Goal: Find specific page/section: Find specific page/section

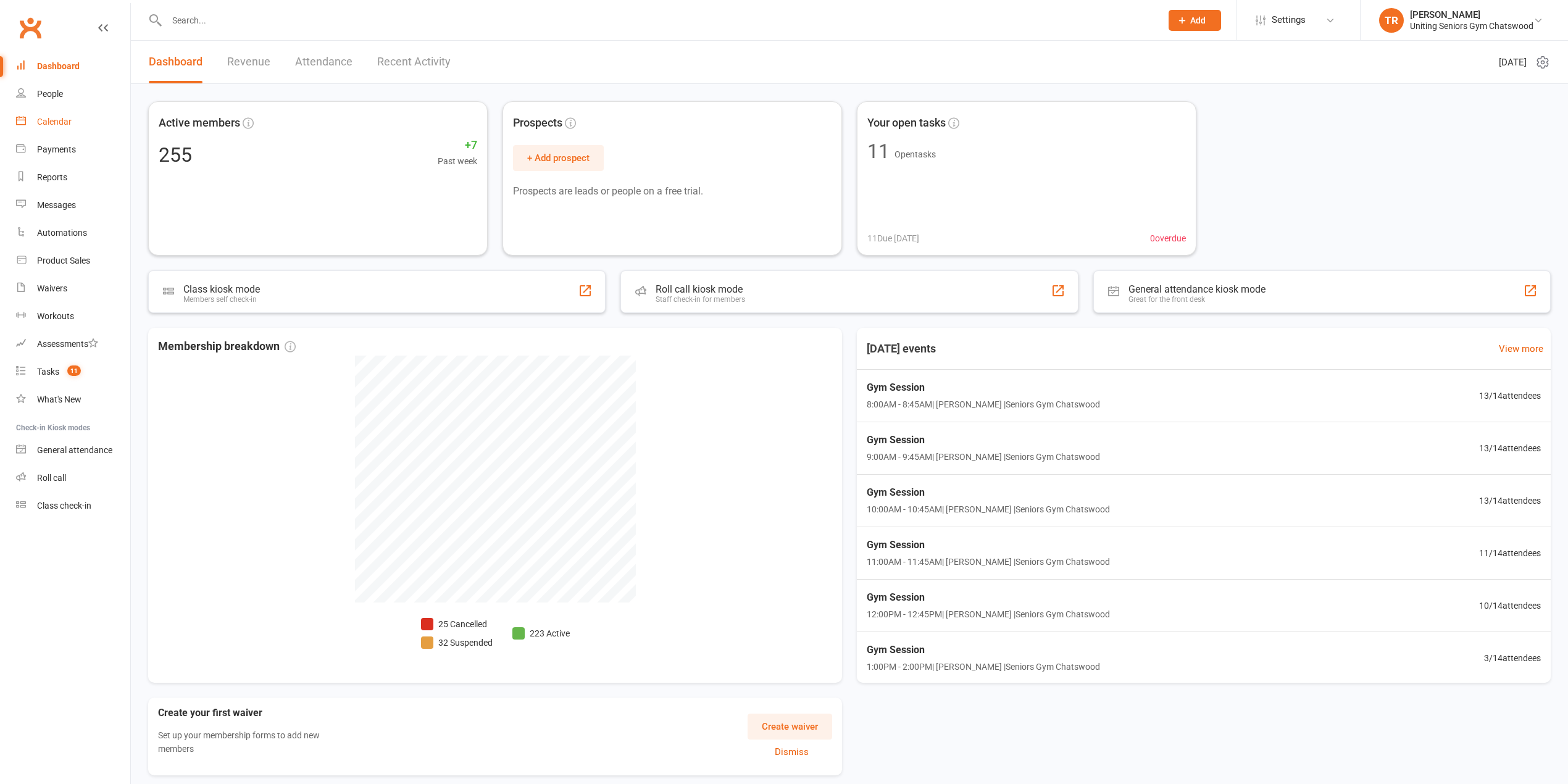
click at [61, 115] on link "Calendar" at bounding box center [72, 122] width 114 height 28
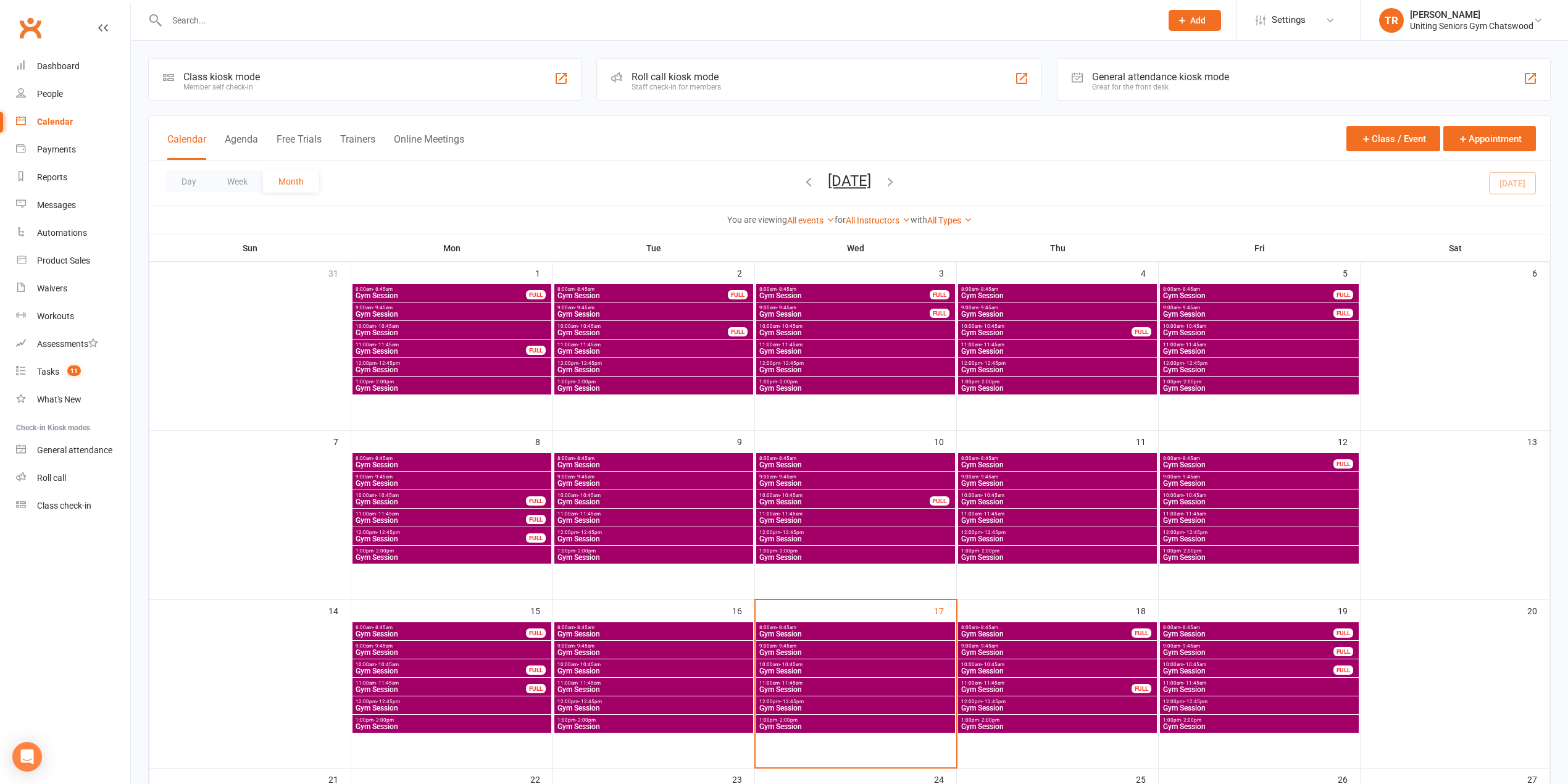
click at [828, 628] on span "8:00am - 8:45am" at bounding box center [856, 627] width 194 height 5
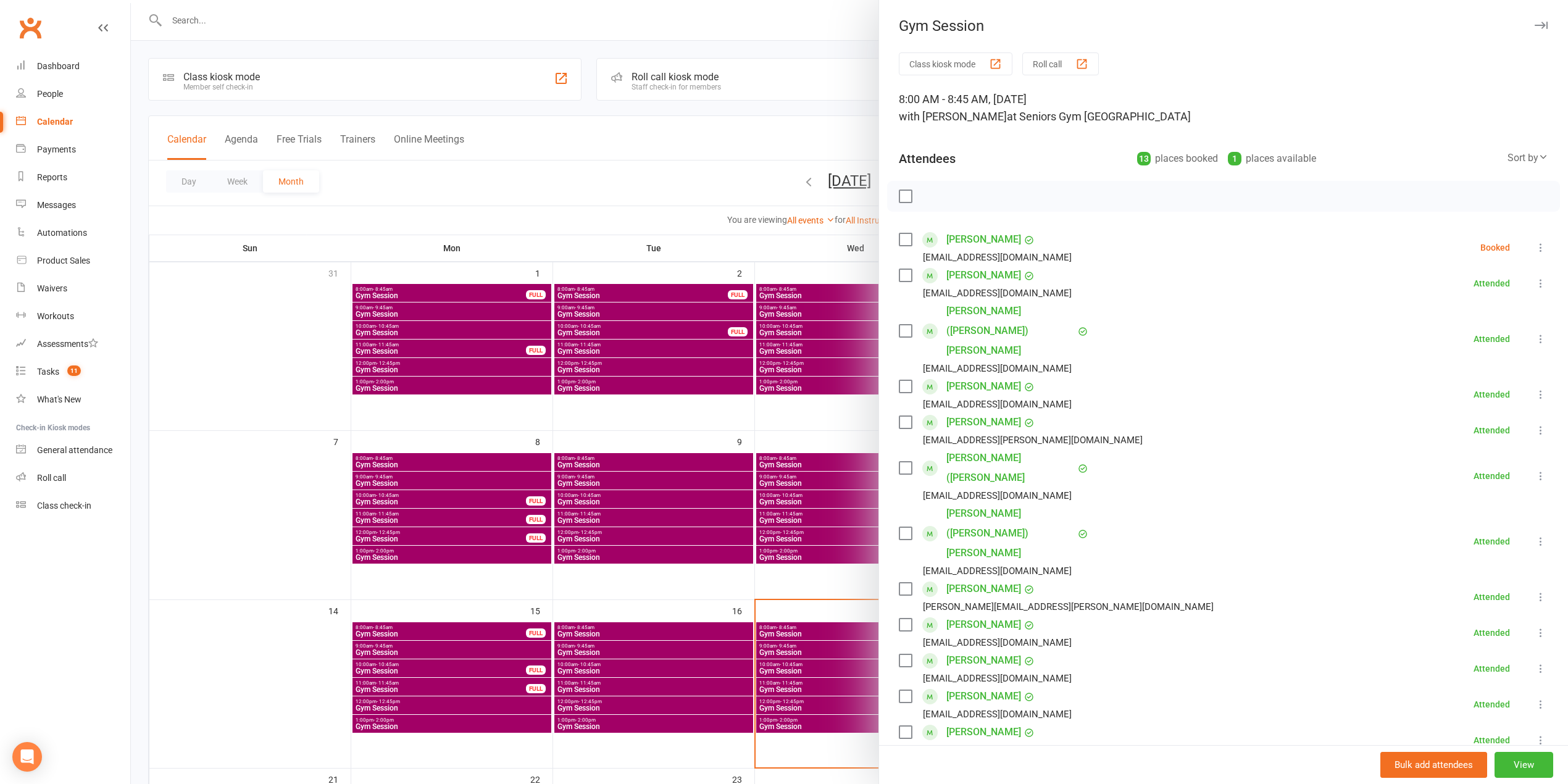
click at [818, 131] on div at bounding box center [850, 392] width 1438 height 784
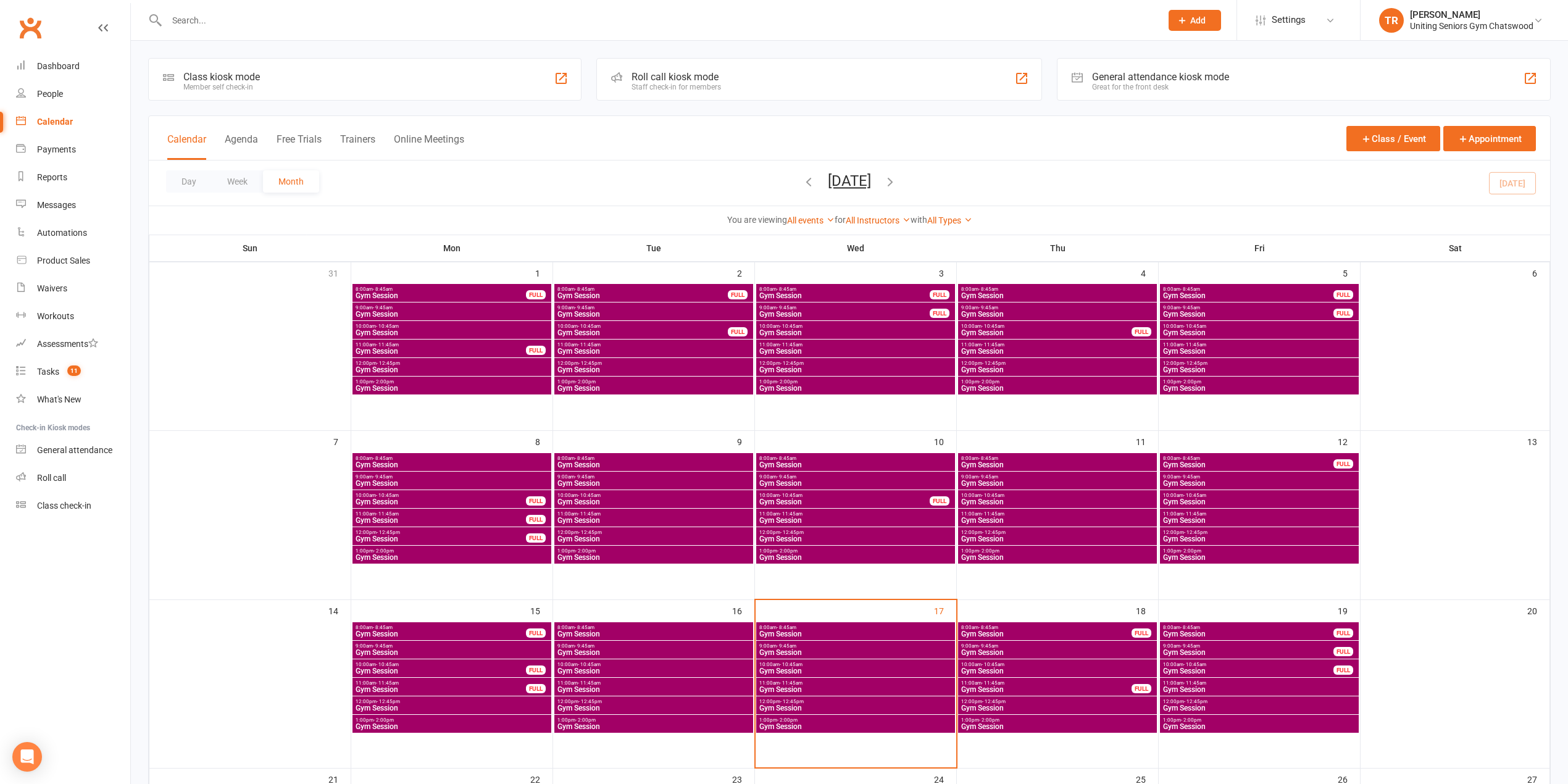
click at [1045, 633] on span "Gym Session" at bounding box center [1046, 634] width 171 height 8
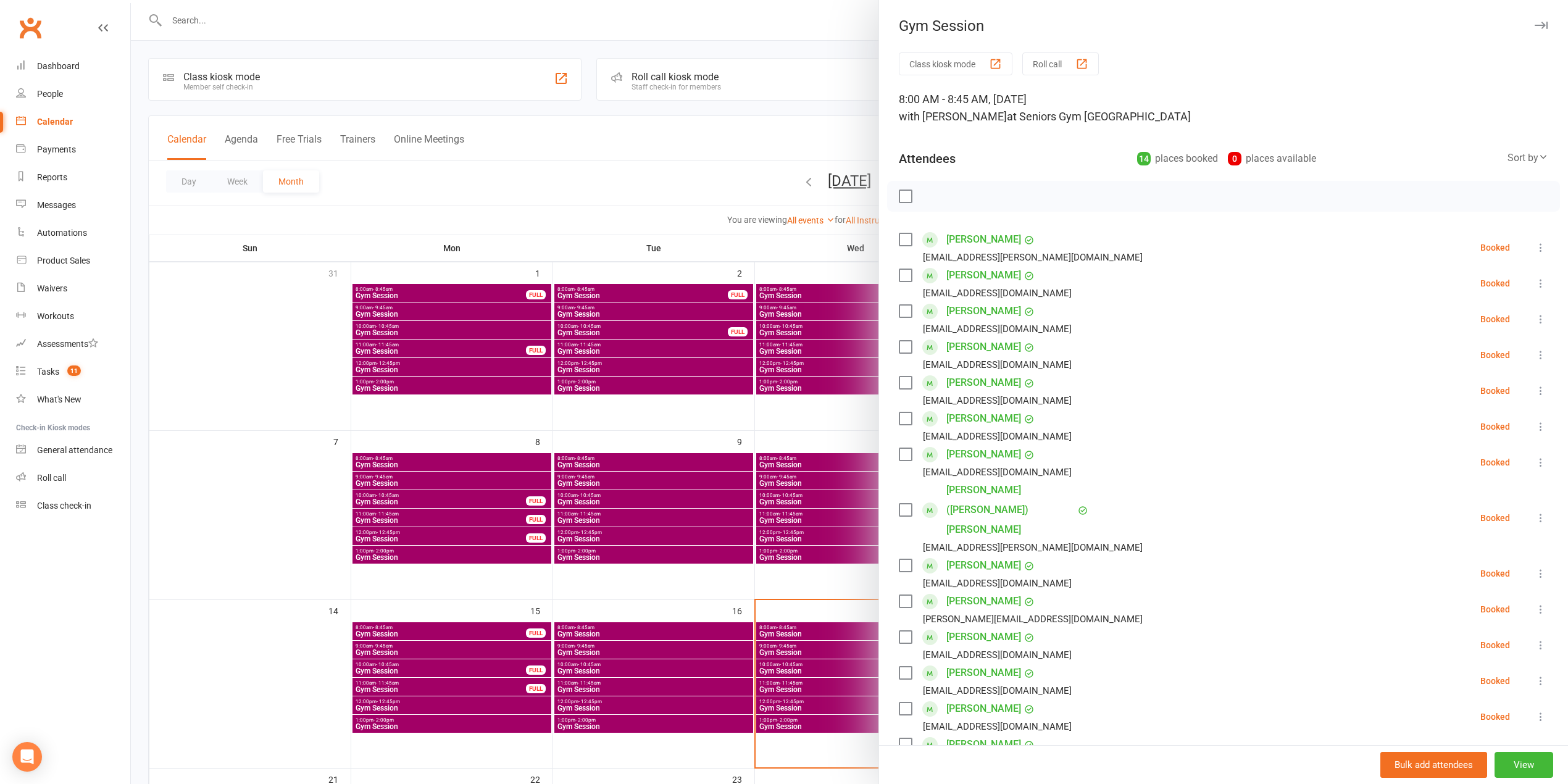
click at [607, 176] on div at bounding box center [850, 392] width 1438 height 784
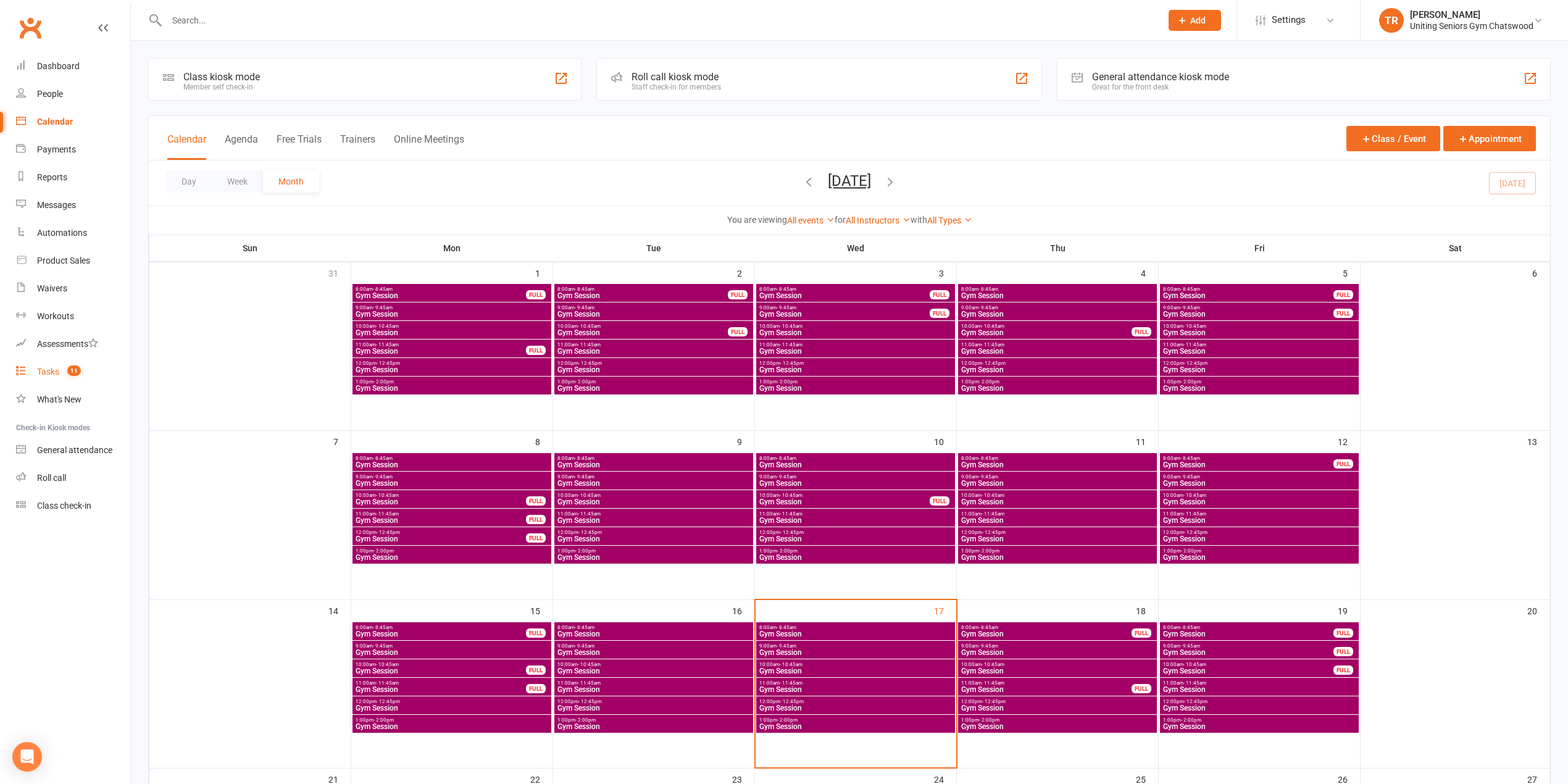
click at [55, 373] on div "Tasks" at bounding box center [48, 372] width 23 height 10
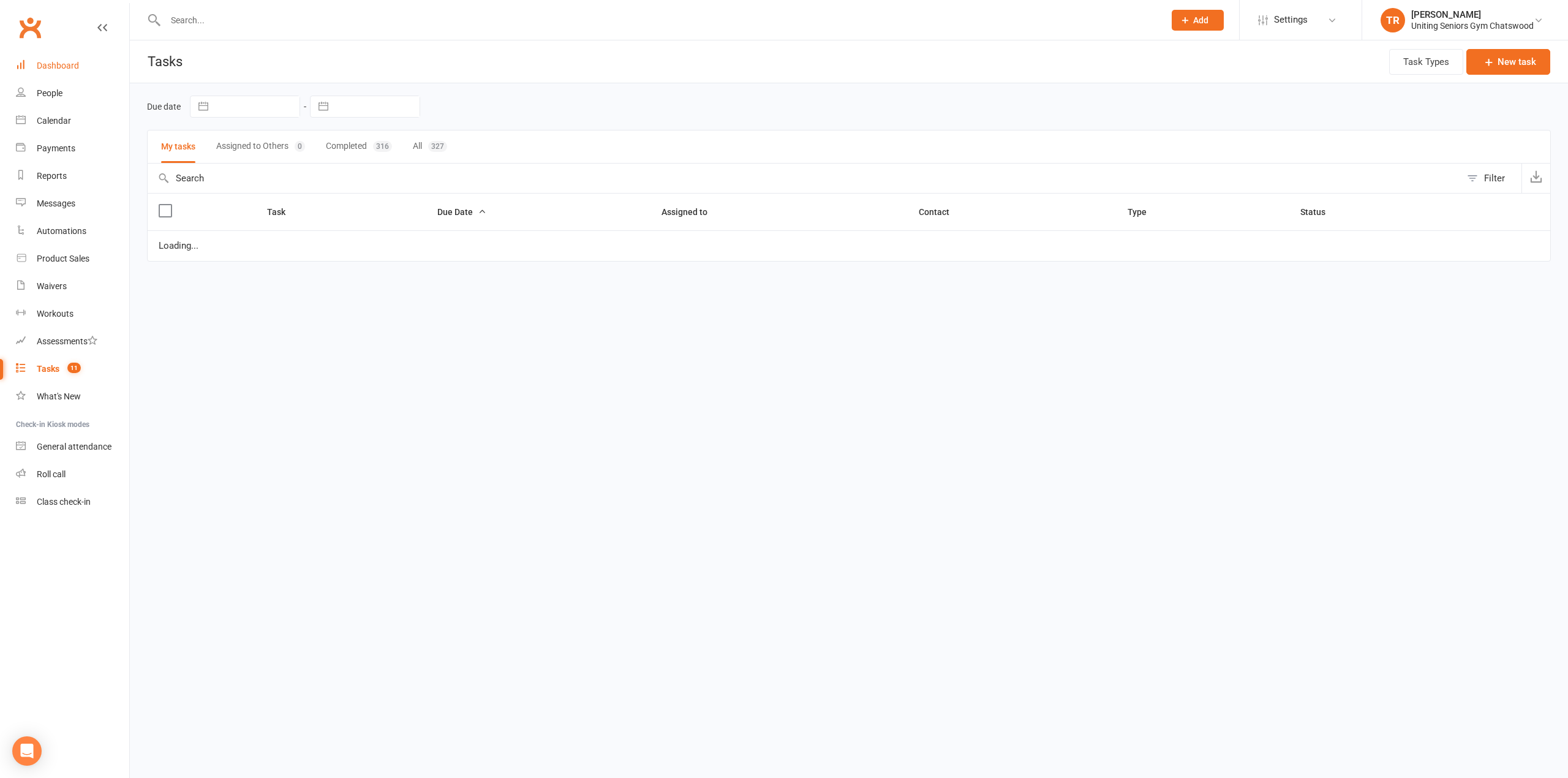
select select "started"
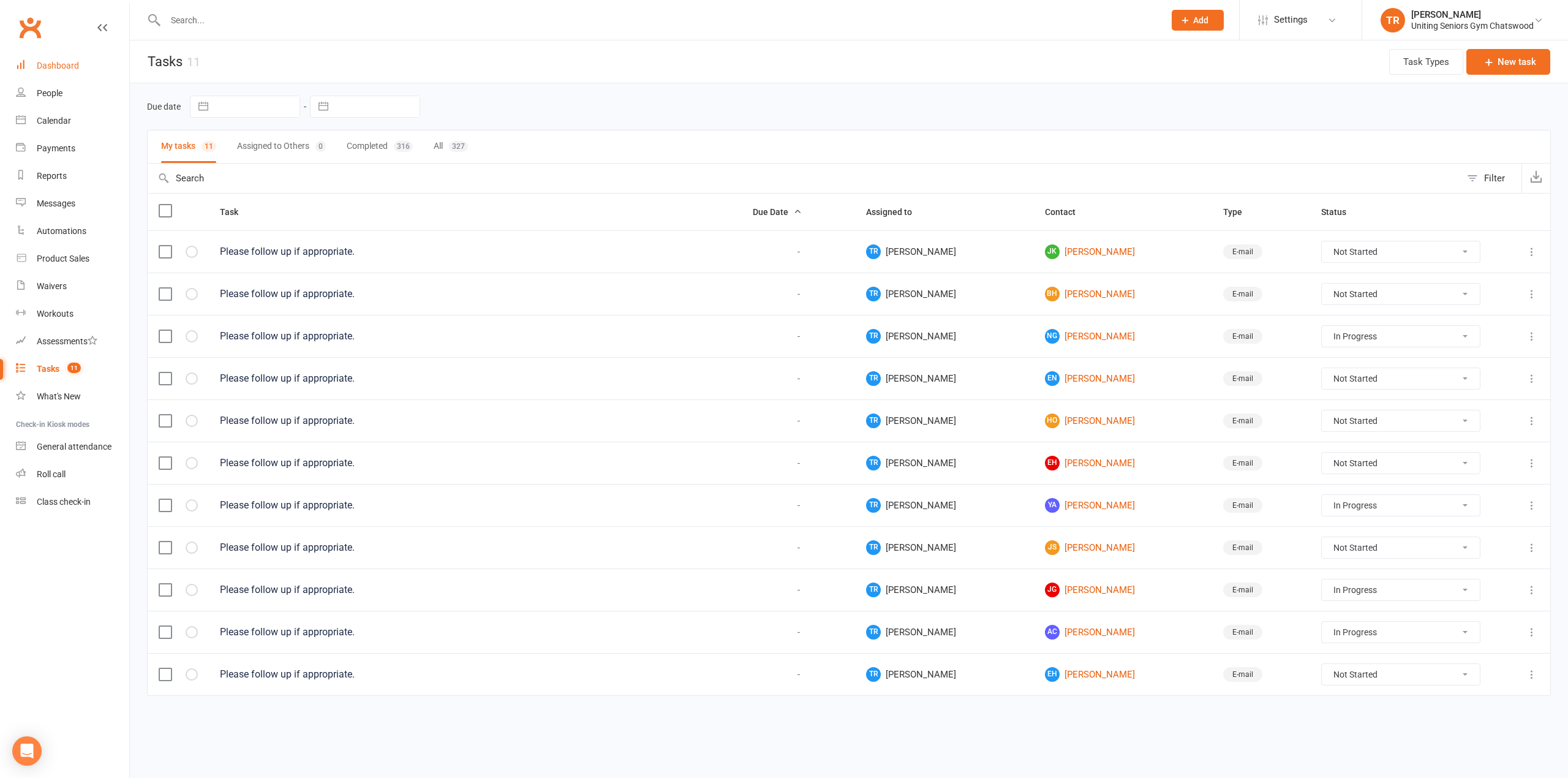
click at [56, 62] on div "Dashboard" at bounding box center [58, 65] width 42 height 9
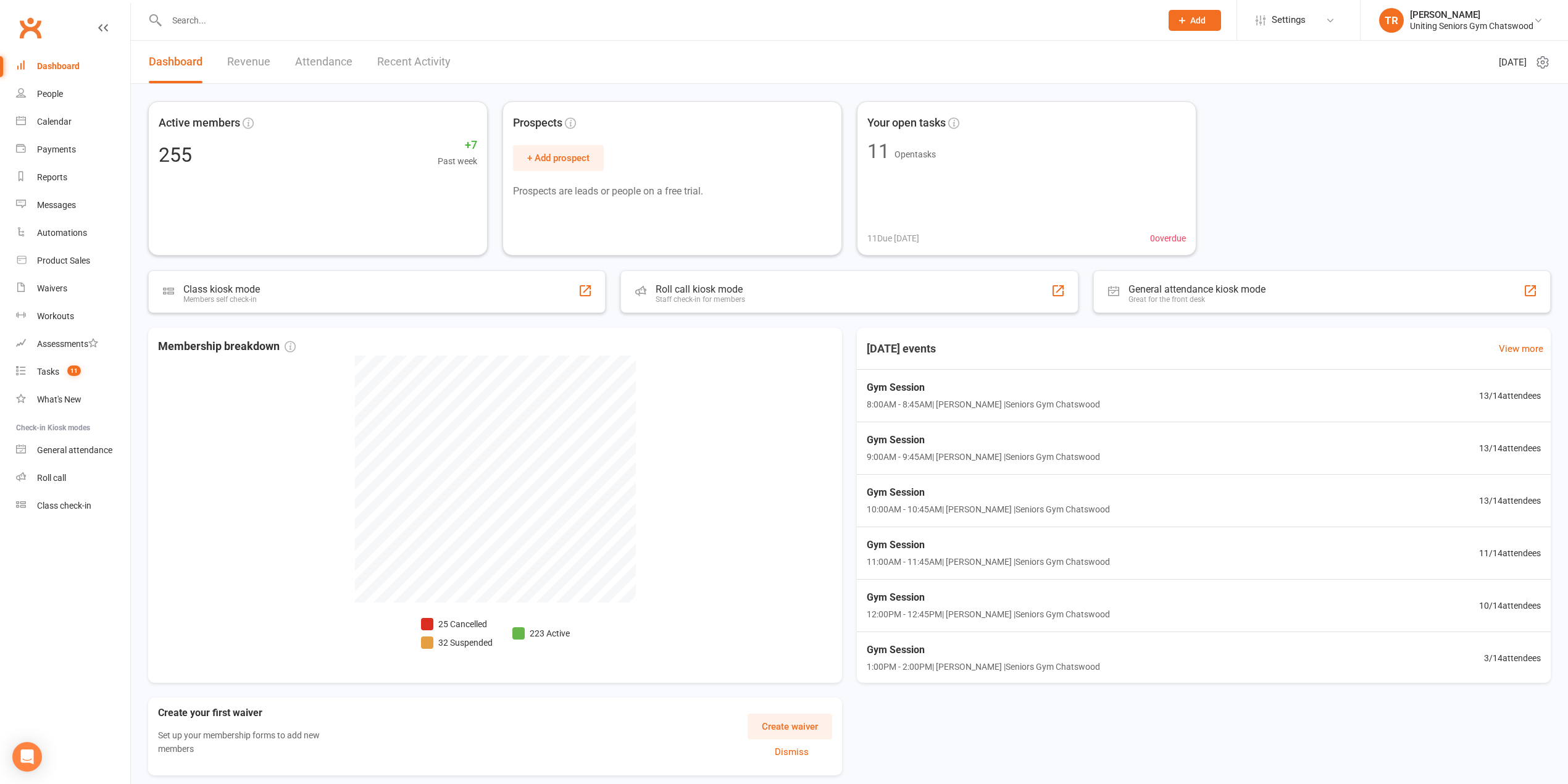
click at [52, 59] on link "Dashboard" at bounding box center [72, 66] width 114 height 28
click at [67, 61] on div "Dashboard" at bounding box center [58, 66] width 42 height 10
click at [67, 62] on div "Dashboard" at bounding box center [58, 66] width 42 height 10
click at [66, 83] on link "People" at bounding box center [72, 94] width 114 height 28
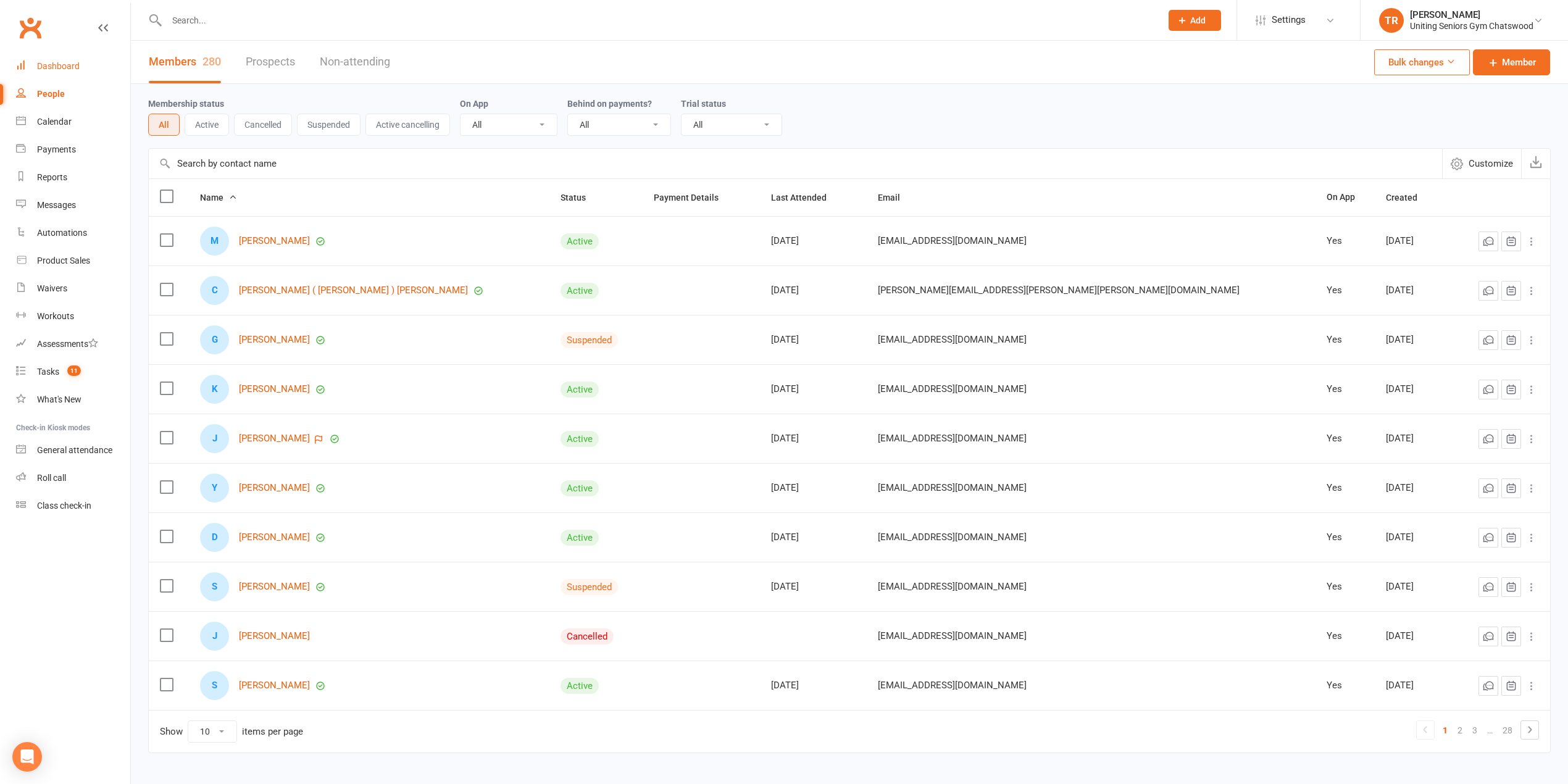
click at [55, 64] on div "Dashboard" at bounding box center [58, 66] width 42 height 10
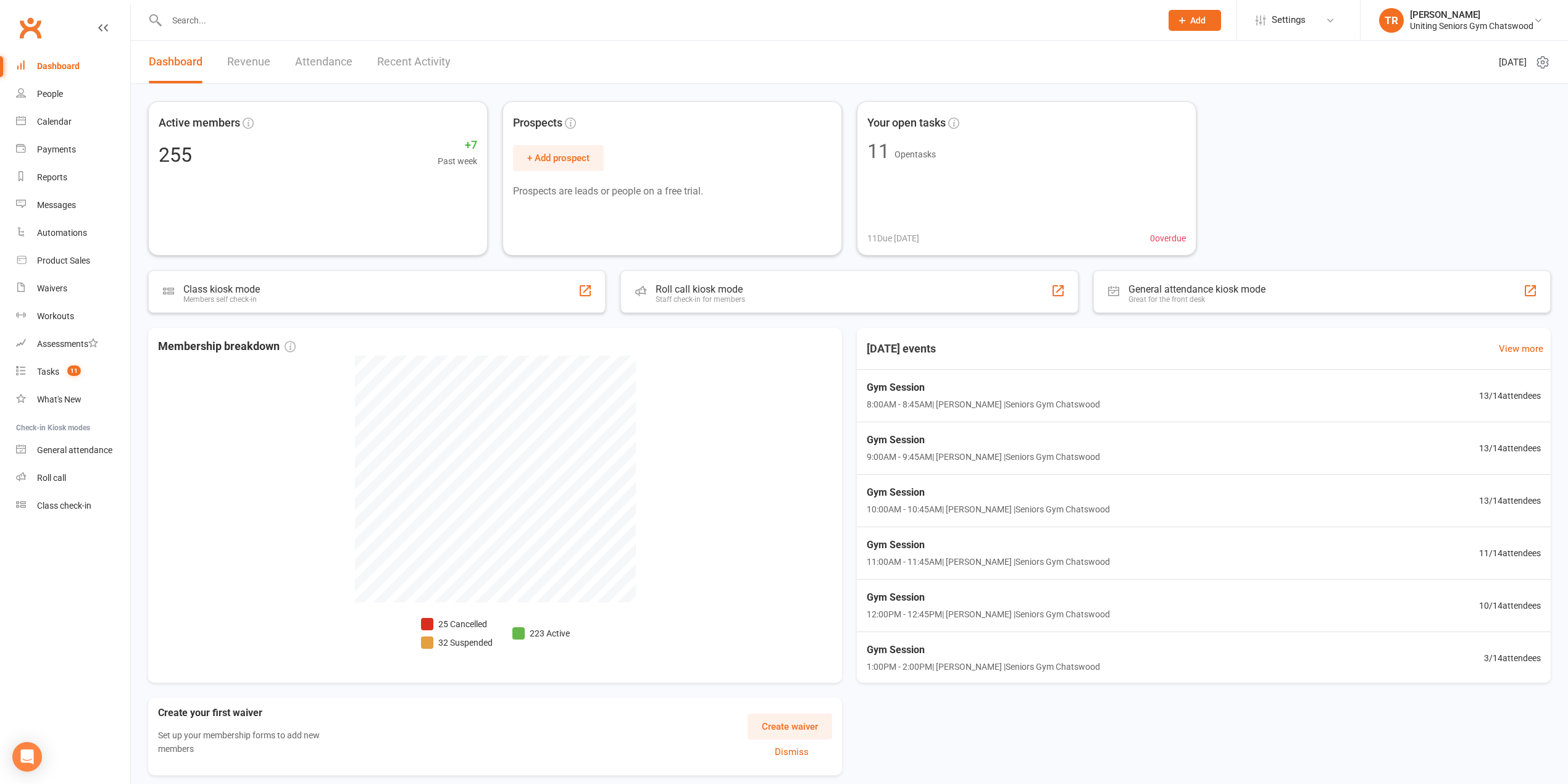
click at [194, 15] on input "text" at bounding box center [658, 20] width 990 height 17
click at [499, 165] on div "Active members 255 +7 Past week Prospects + Add prospect Prospects are leads or…" at bounding box center [849, 178] width 1403 height 154
click at [253, 16] on input "text" at bounding box center [658, 20] width 990 height 17
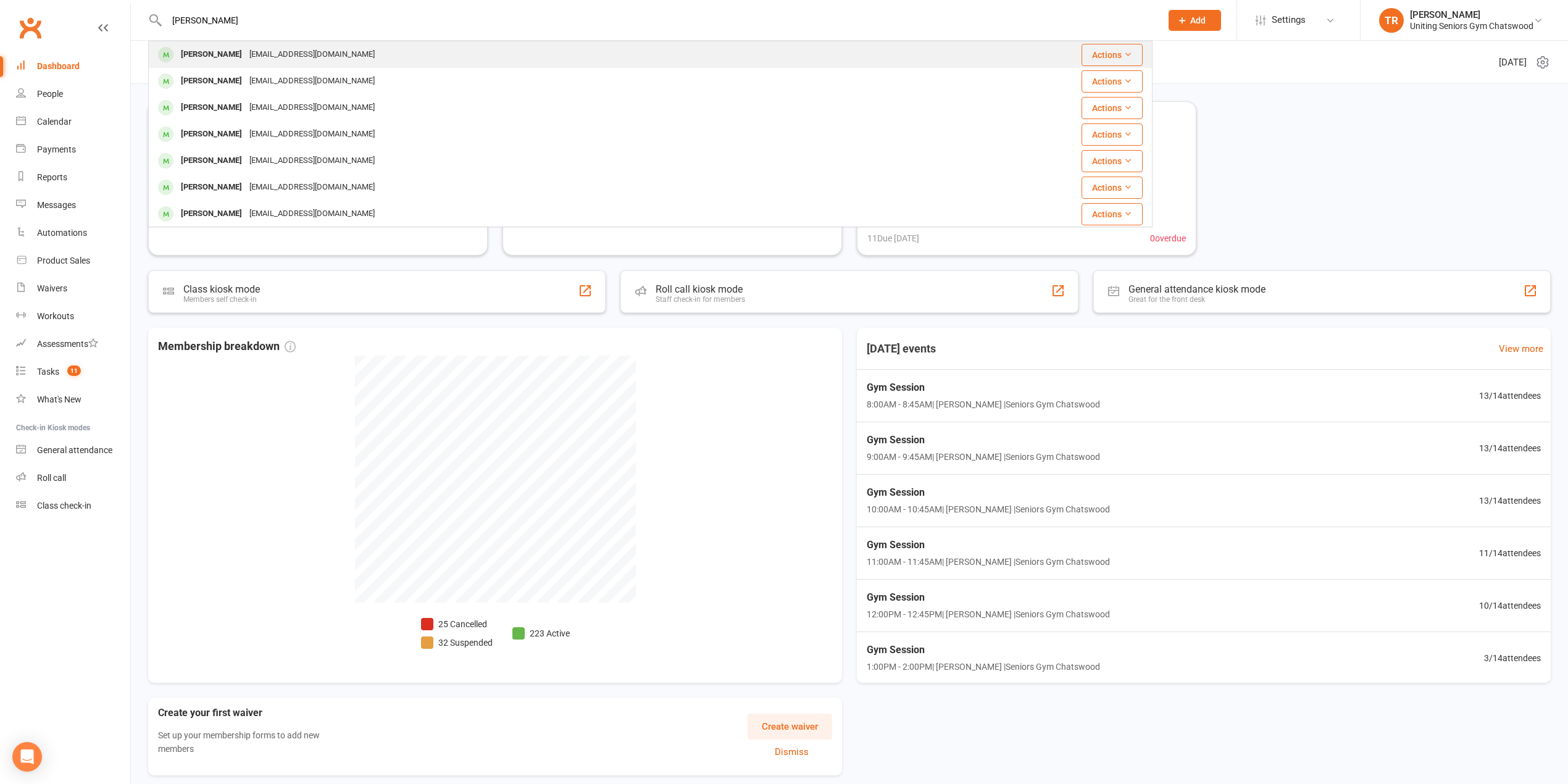
type input "[PERSON_NAME]"
click at [324, 53] on div "[EMAIL_ADDRESS][DOMAIN_NAME]" at bounding box center [312, 55] width 133 height 18
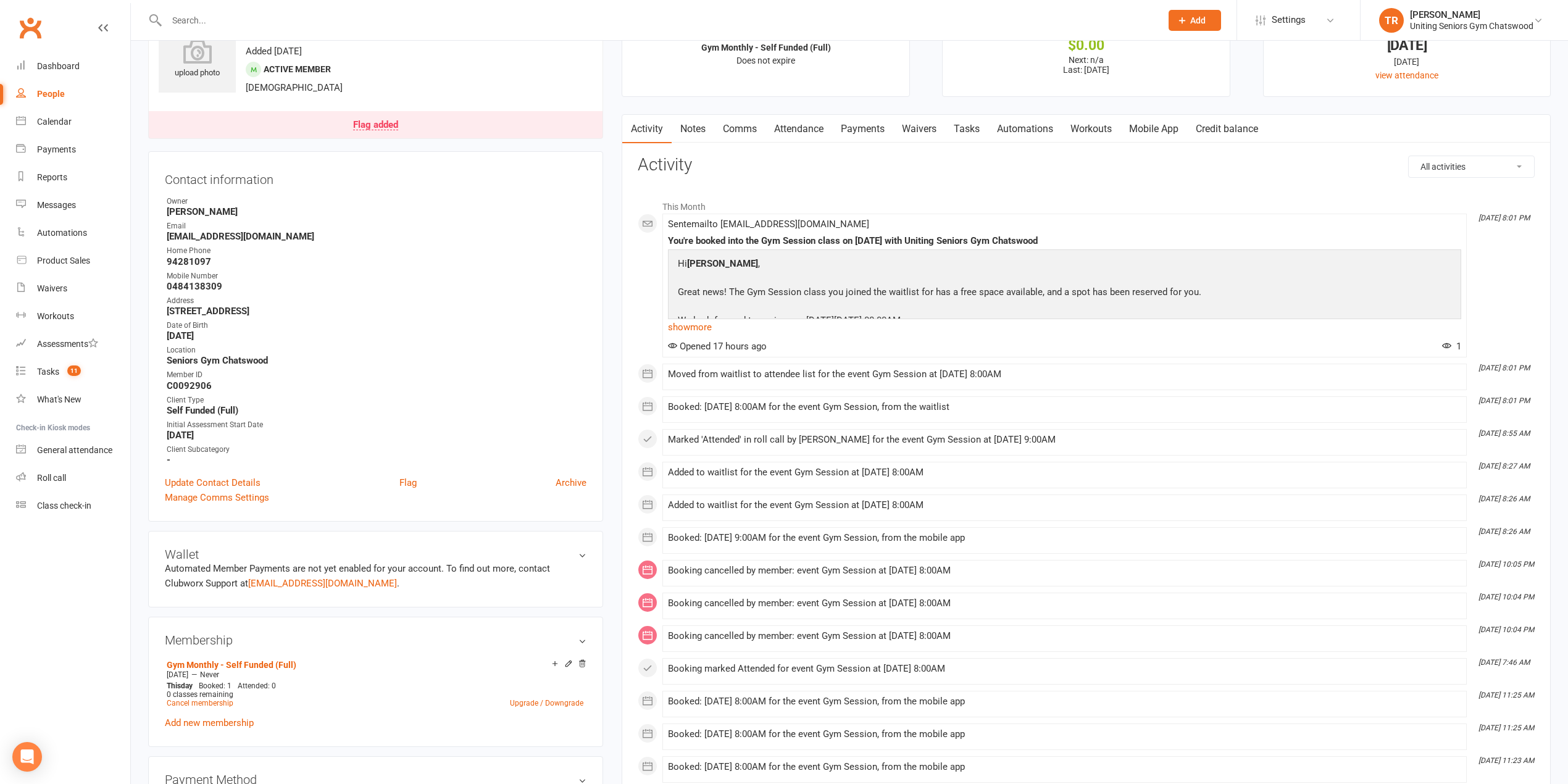
scroll to position [82, 0]
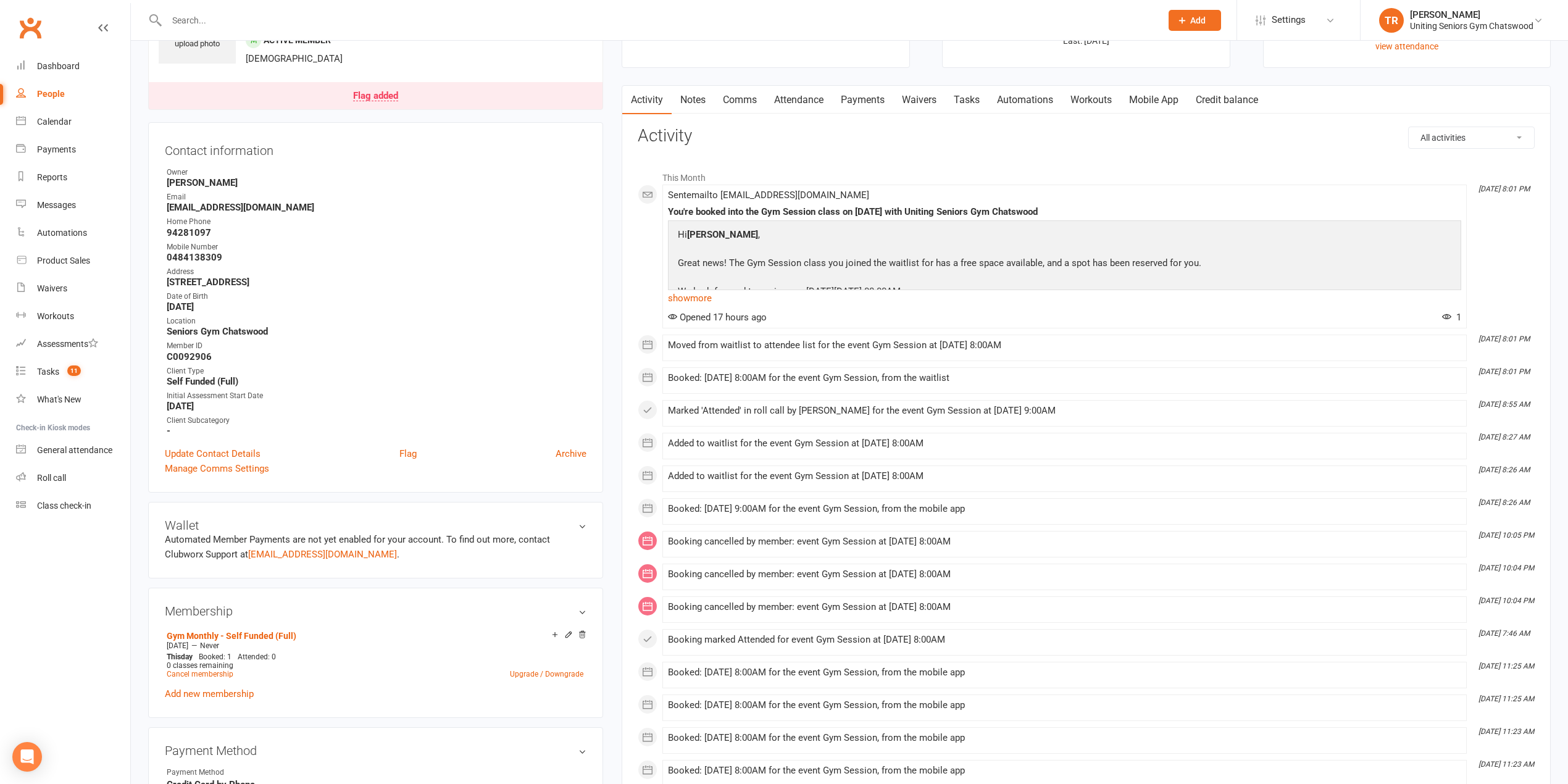
drag, startPoint x: 962, startPoint y: 153, endPoint x: 961, endPoint y: 164, distance: 11.0
click at [961, 153] on div "All activities Bookings / Attendances Communications Notes Failed SMSes Grading…" at bounding box center [1086, 677] width 897 height 1103
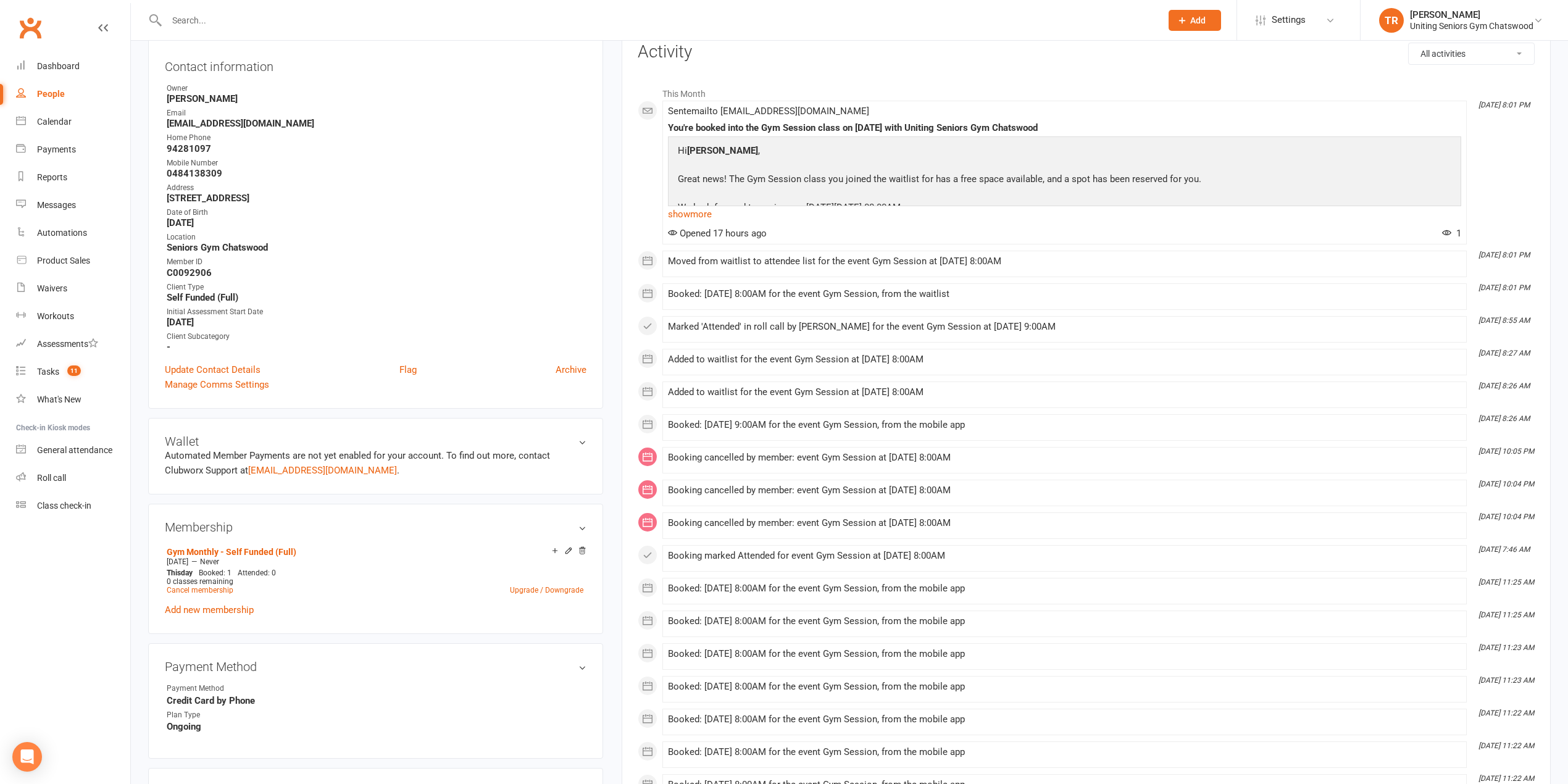
scroll to position [0, 0]
